Goal: Transaction & Acquisition: Purchase product/service

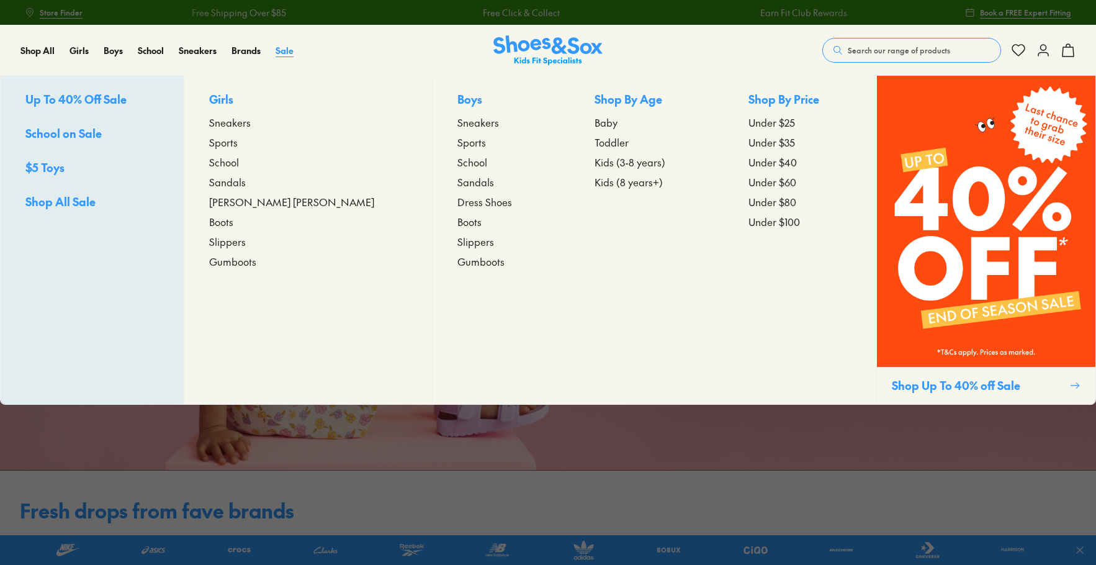
click at [289, 52] on span "Sale" at bounding box center [285, 50] width 18 height 12
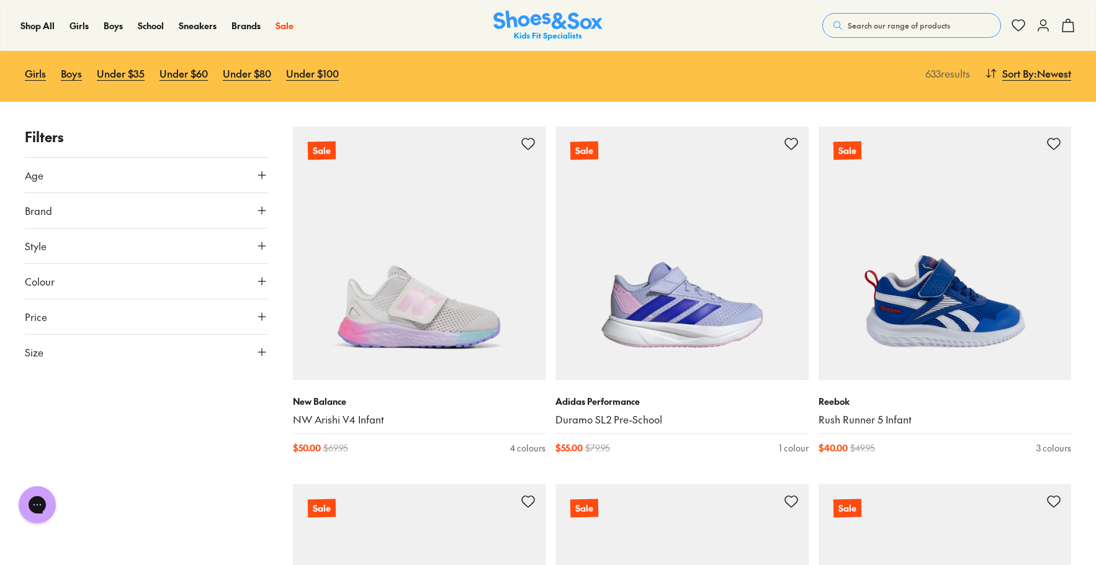
click at [265, 315] on icon at bounding box center [262, 316] width 12 height 12
click at [263, 351] on icon at bounding box center [262, 352] width 12 height 12
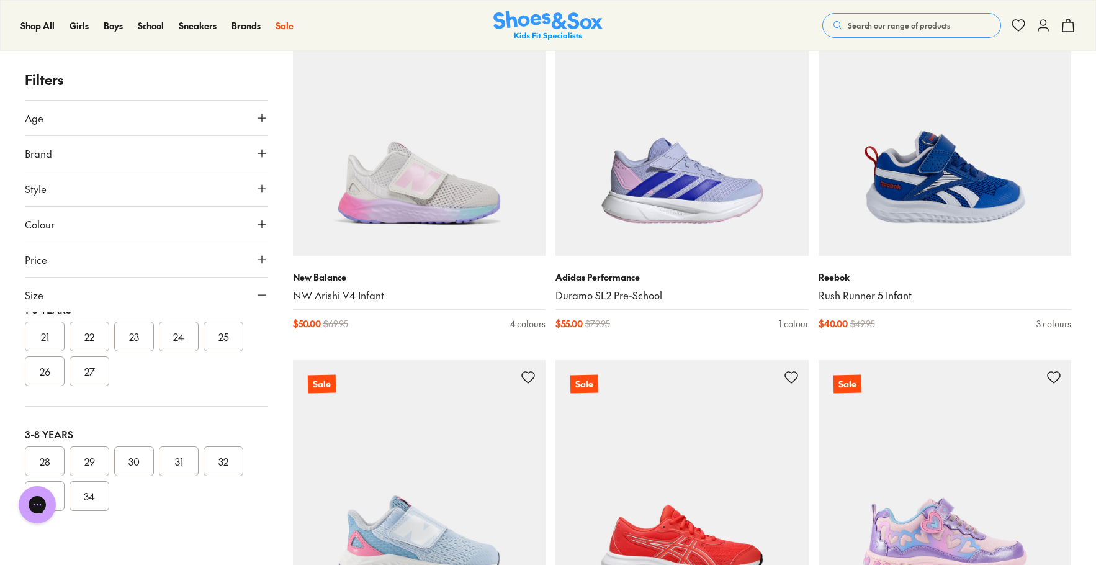
scroll to position [124, 0]
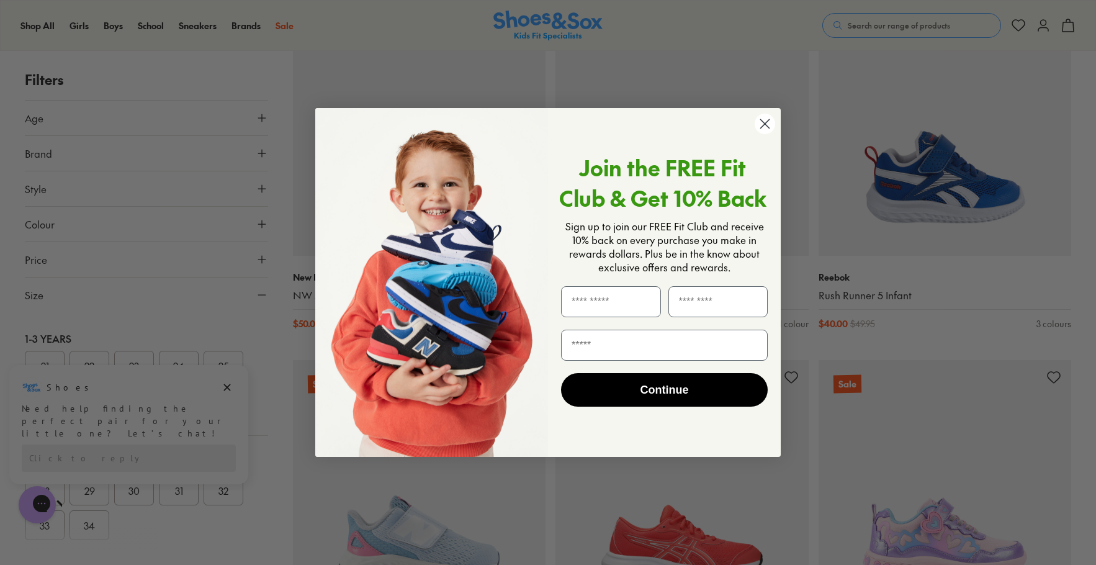
click at [758, 129] on circle "Close dialog" at bounding box center [765, 124] width 20 height 20
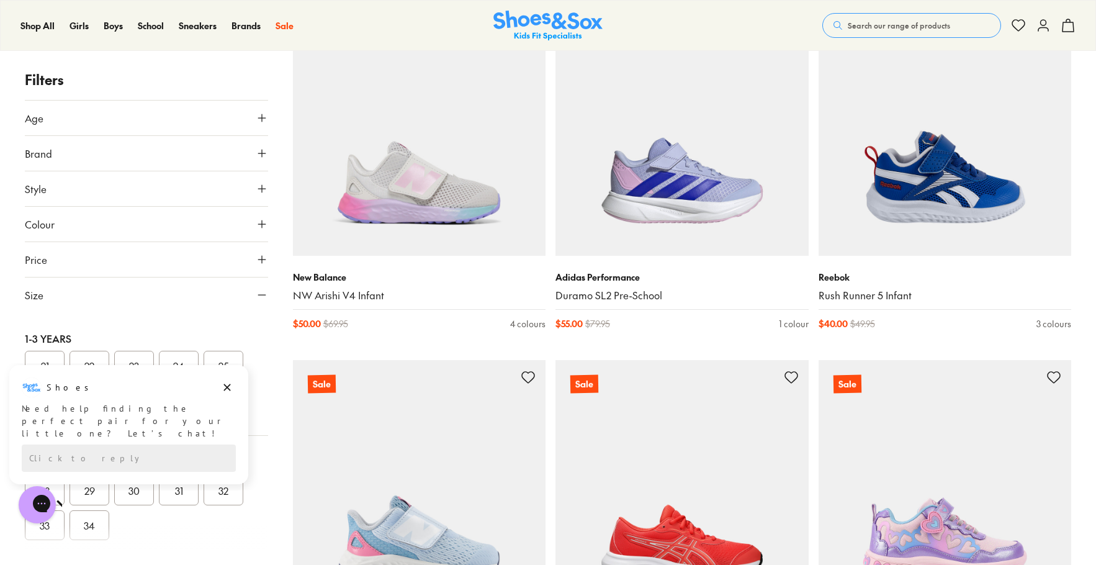
click at [240, 193] on button "Style" at bounding box center [146, 188] width 243 height 35
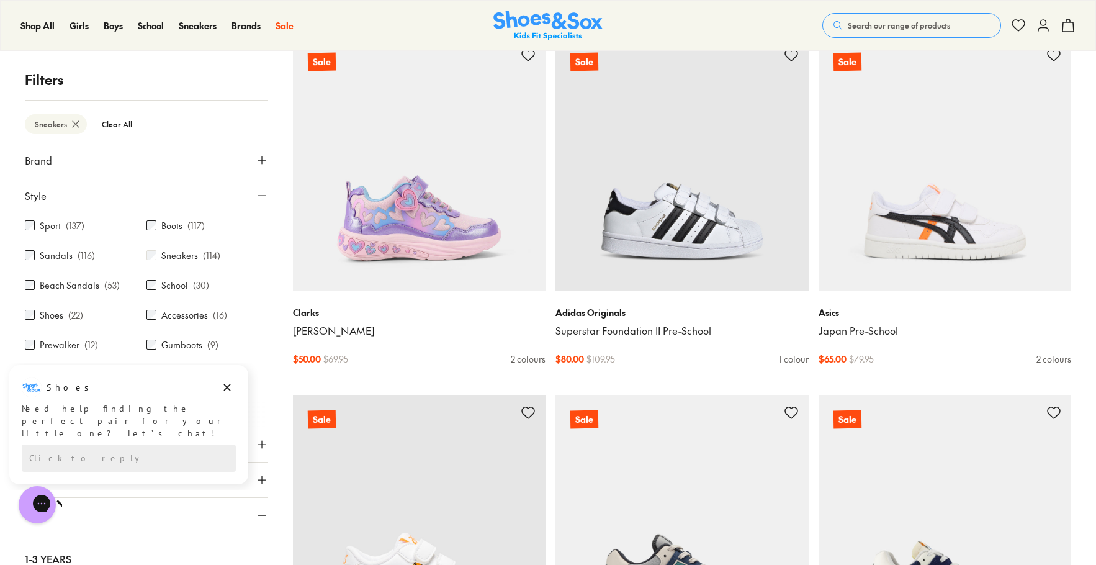
scroll to position [62, 0]
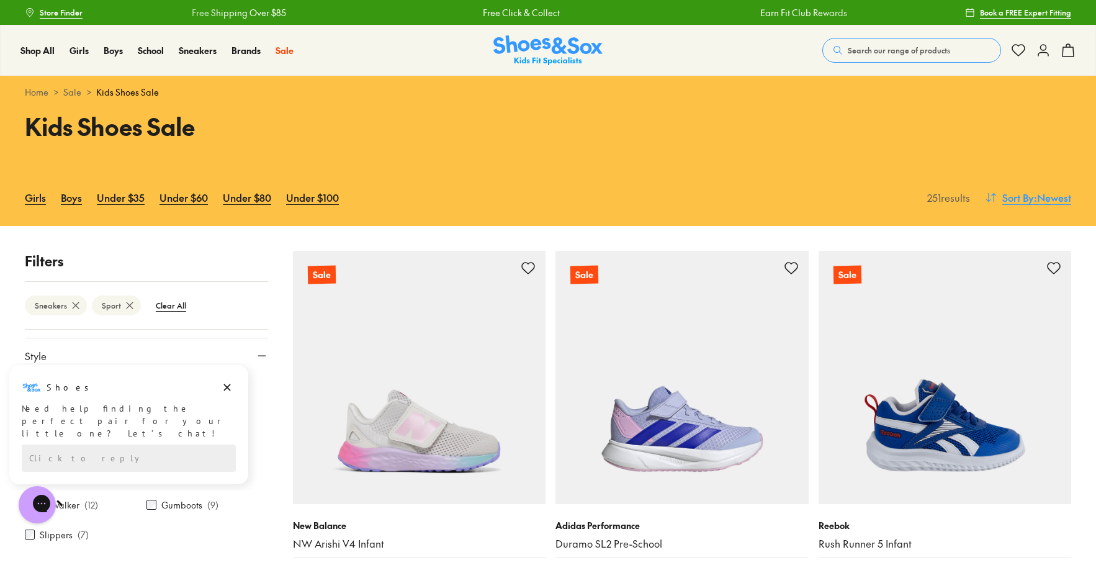
click at [1045, 196] on span ": Newest" at bounding box center [1052, 197] width 37 height 15
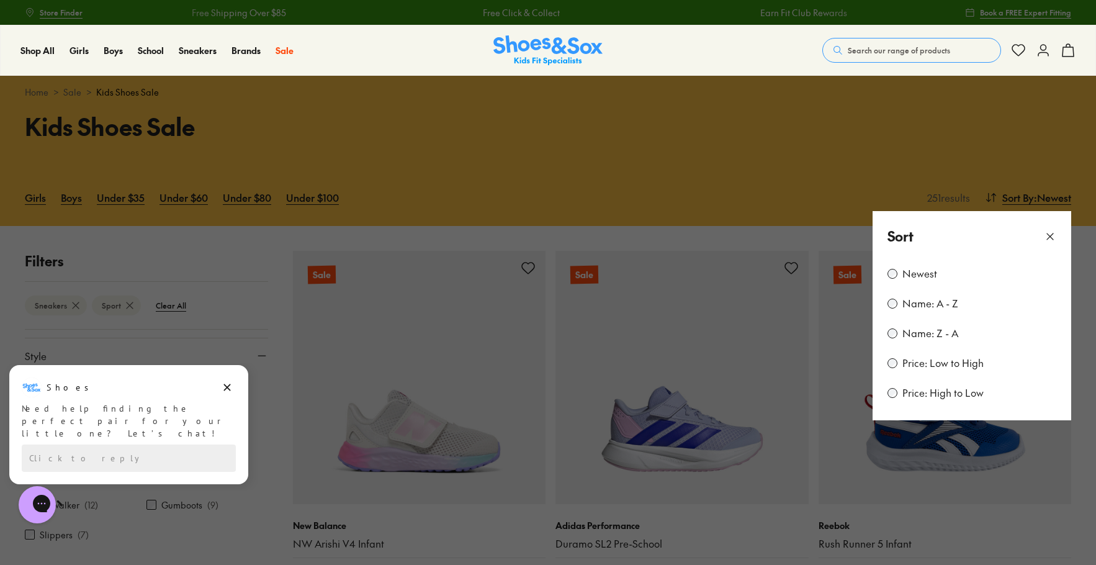
click at [955, 368] on label "Price: Low to High" at bounding box center [942, 363] width 81 height 14
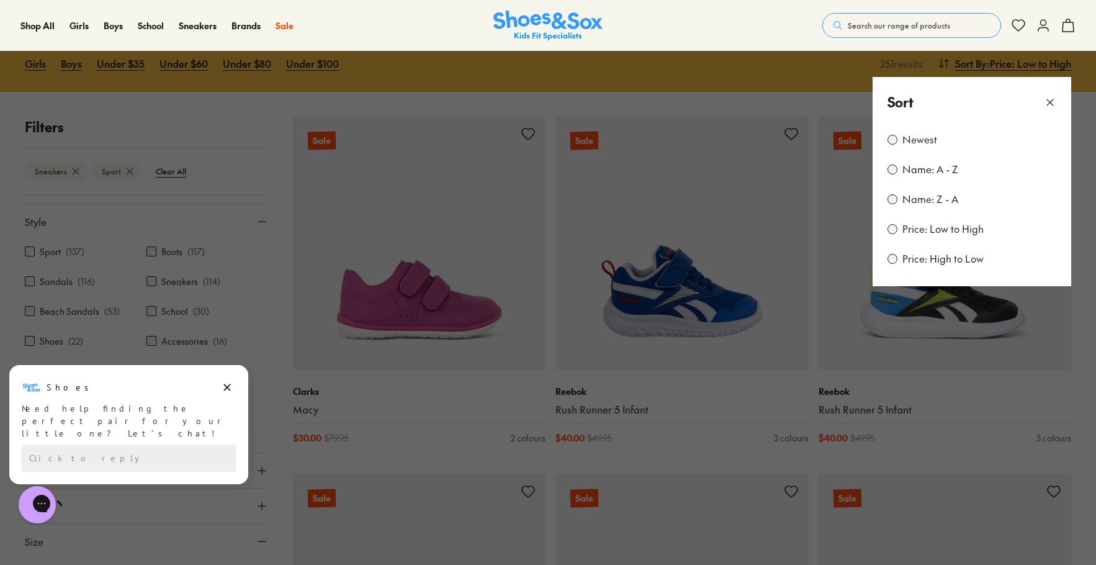
click at [293, 99] on button at bounding box center [548, 282] width 1096 height 565
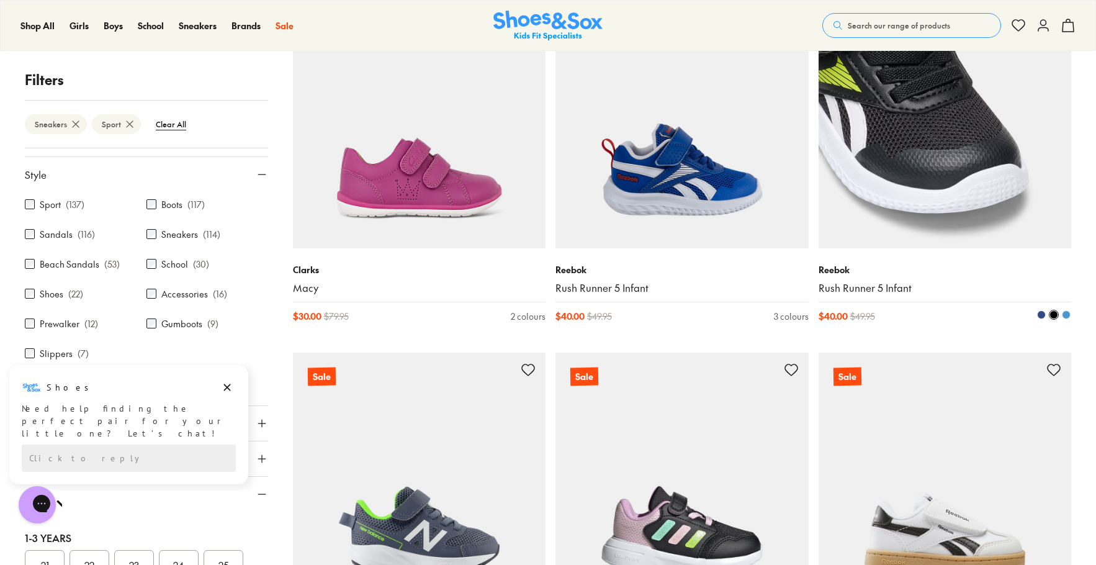
scroll to position [258, 0]
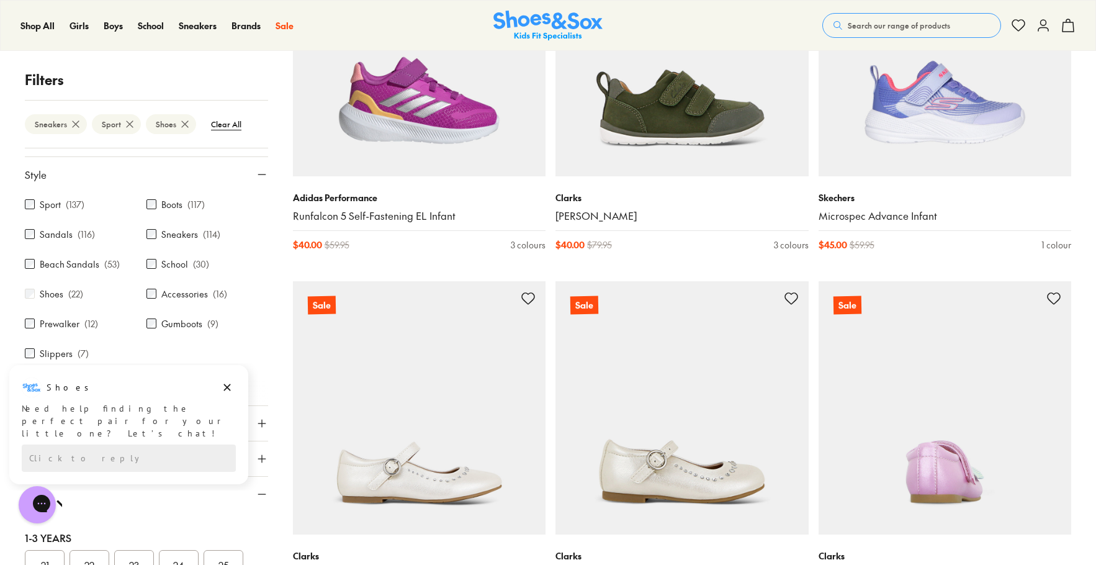
scroll to position [2761, 0]
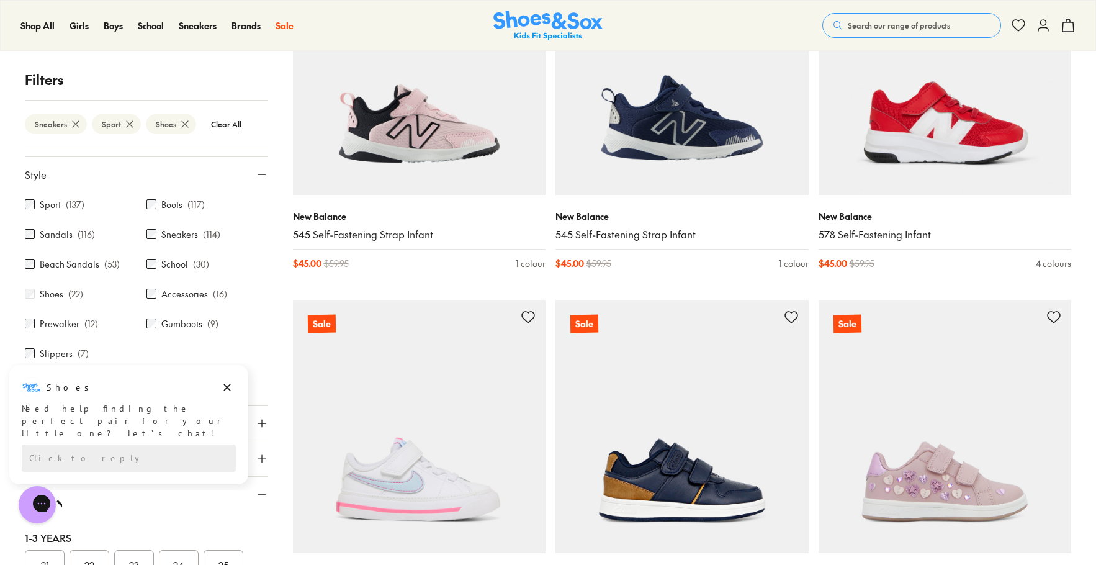
scroll to position [4250, 0]
